Goal: Task Accomplishment & Management: Complete application form

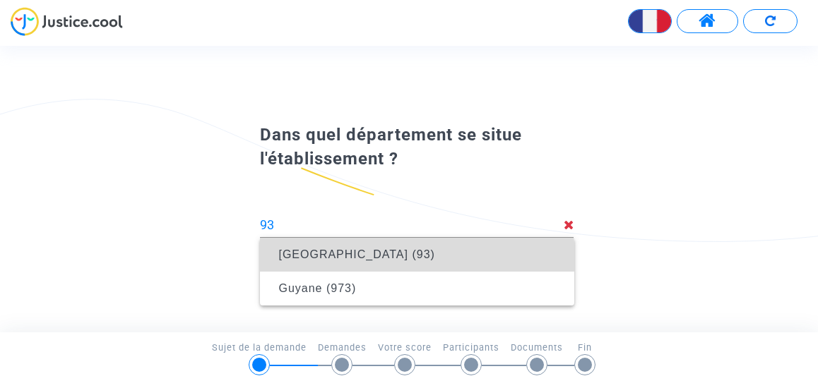
click at [396, 258] on span "[GEOGRAPHIC_DATA] (93)" at bounding box center [356, 255] width 156 height 12
type input "[GEOGRAPHIC_DATA] (93)"
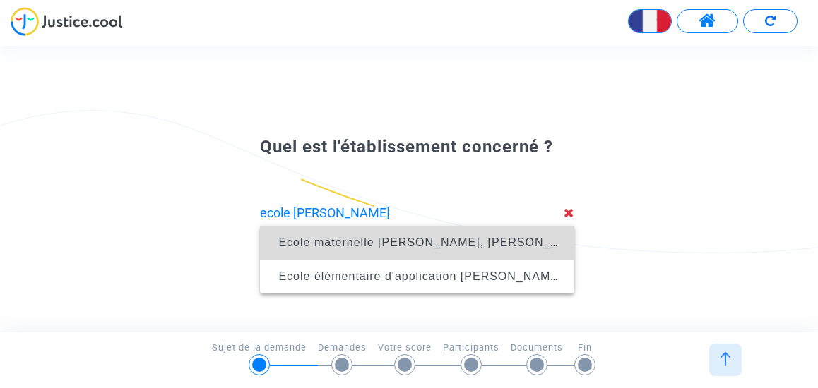
click at [408, 237] on span "Ecole maternelle [PERSON_NAME], [PERSON_NAME] (093)" at bounding box center [450, 243] width 345 height 12
type input "Ecole maternelle [PERSON_NAME], [PERSON_NAME] (093)"
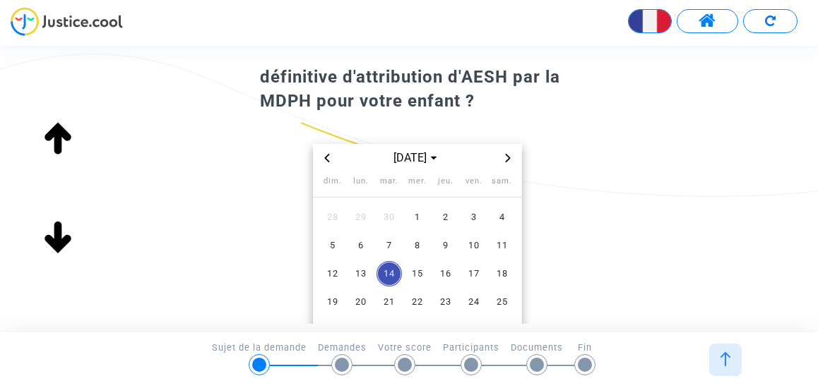
scroll to position [90, 0]
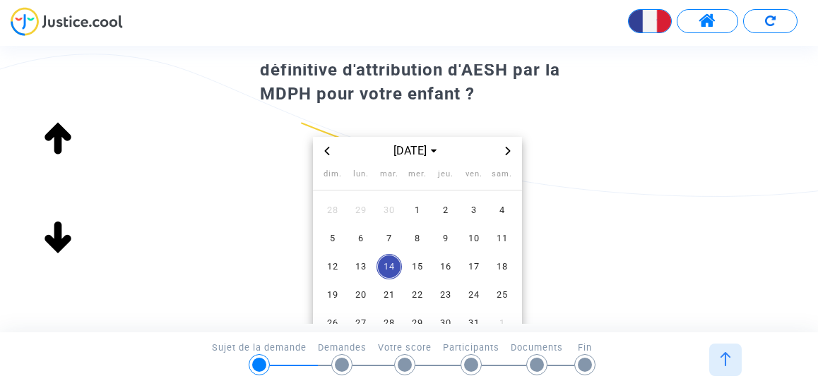
click at [324, 156] on span "Previous month" at bounding box center [327, 151] width 17 height 17
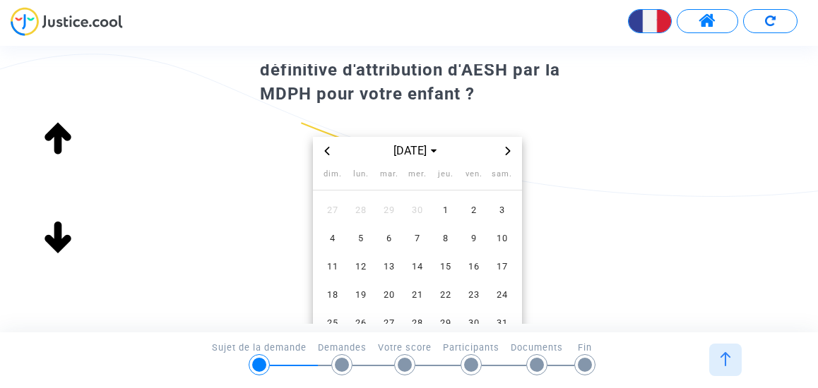
click at [324, 156] on span "Previous month" at bounding box center [327, 151] width 17 height 17
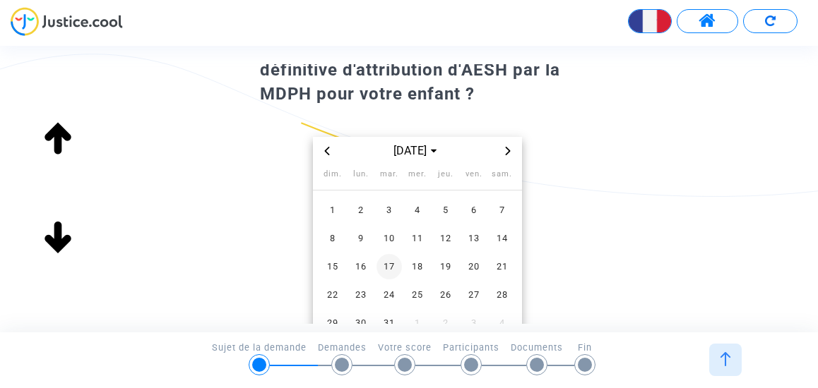
scroll to position [116, 0]
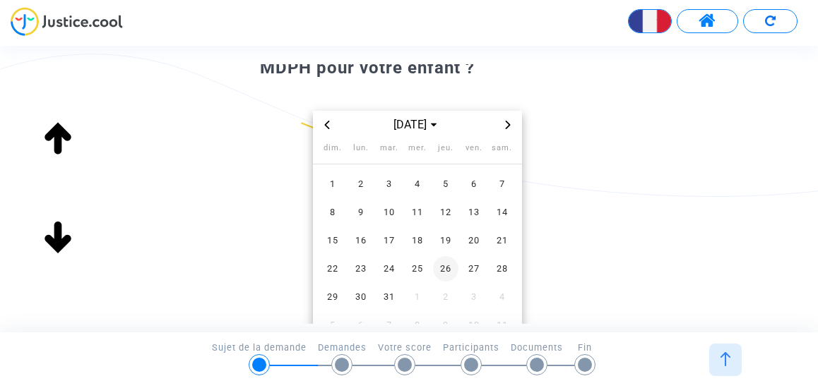
click at [448, 272] on span "26" at bounding box center [445, 268] width 25 height 25
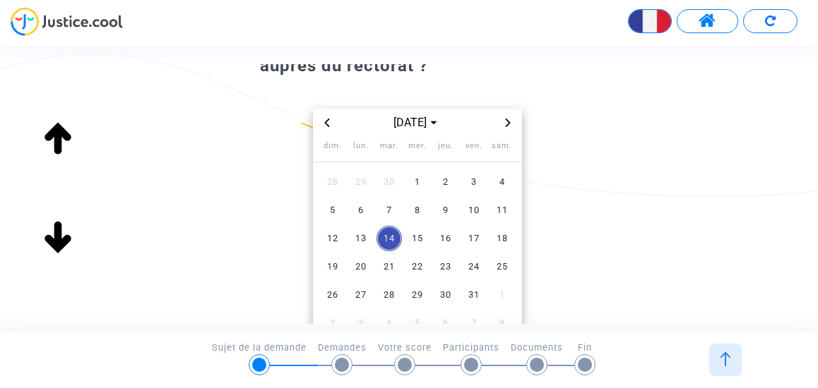
click at [321, 119] on span "Previous month" at bounding box center [327, 122] width 17 height 17
click at [360, 212] on span "8" at bounding box center [360, 210] width 25 height 25
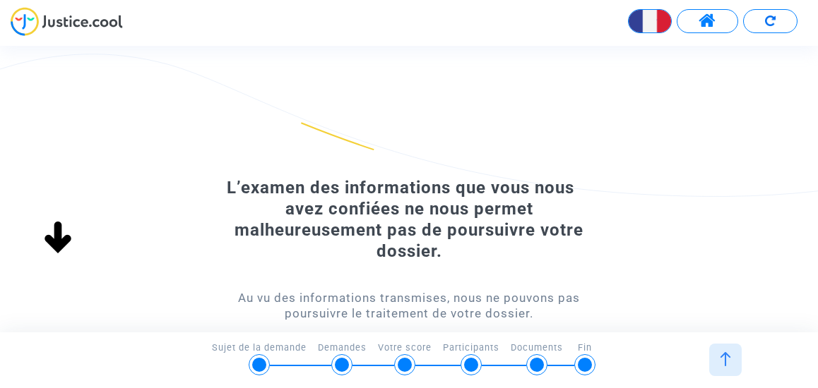
scroll to position [63, 0]
